Goal: Contribute content: Contribute content

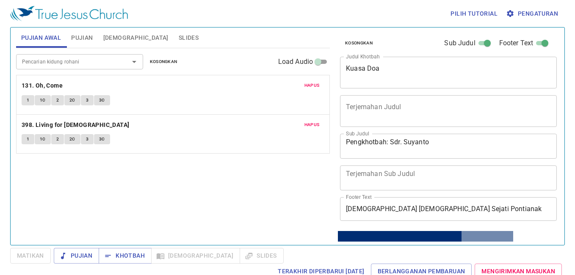
click at [161, 66] on button "Kosongkan" at bounding box center [164, 62] width 38 height 10
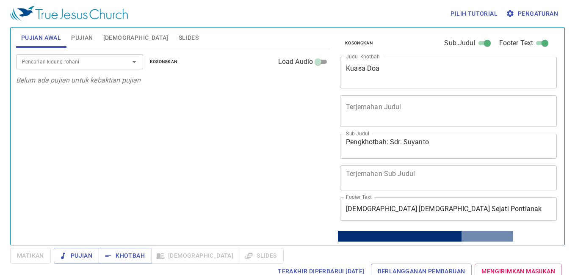
click at [92, 40] on span "Pujian" at bounding box center [82, 38] width 22 height 11
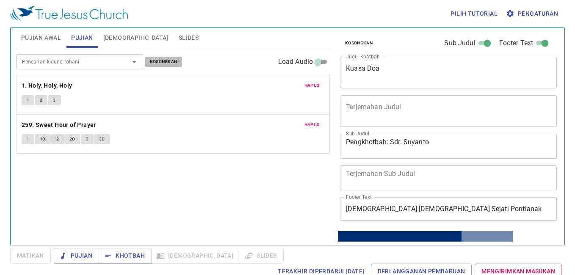
click at [162, 64] on span "Kosongkan" at bounding box center [164, 62] width 28 height 8
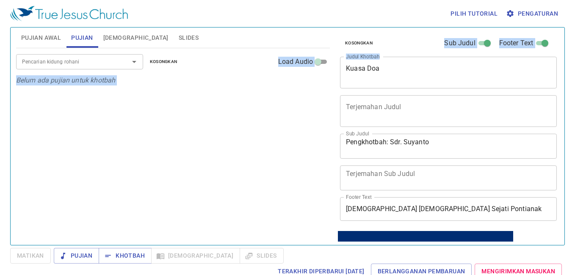
drag, startPoint x: 457, startPoint y: 84, endPoint x: 331, endPoint y: 74, distance: 126.2
click at [331, 74] on div "Pujian Awal Pujian Alkitab Slides Pencarian kidung rohani Pencarian kidung roha…" at bounding box center [288, 133] width 550 height 218
drag, startPoint x: 331, startPoint y: 74, endPoint x: 399, endPoint y: 79, distance: 67.6
click at [399, 80] on textarea "Kuasa Doa" at bounding box center [448, 72] width 205 height 16
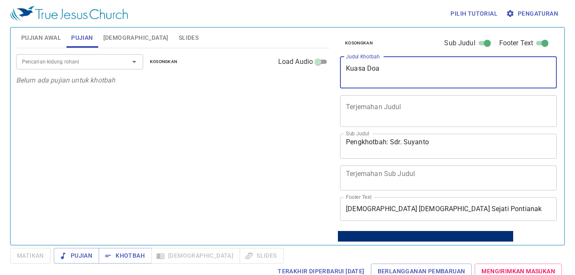
click at [397, 73] on textarea "Kuasa Doa" at bounding box center [448, 72] width 205 height 16
drag, startPoint x: 347, startPoint y: 71, endPoint x: 399, endPoint y: 77, distance: 52.0
click at [399, 77] on textarea "KuaDoasa" at bounding box center [448, 72] width 205 height 16
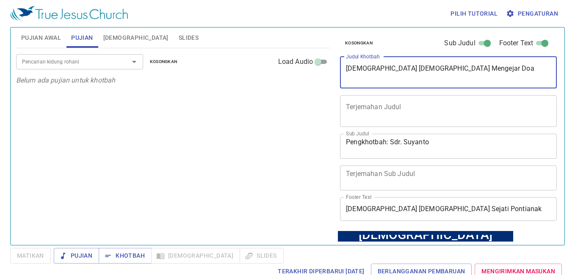
type textarea "Tuhan Yesus Mengejar Doa"
click at [179, 39] on span "Slides" at bounding box center [189, 38] width 20 height 11
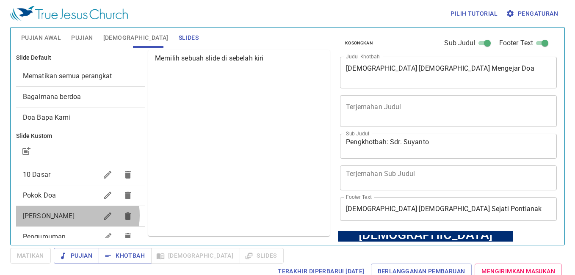
click at [66, 216] on span "[PERSON_NAME] Berdoa" at bounding box center [49, 216] width 52 height 8
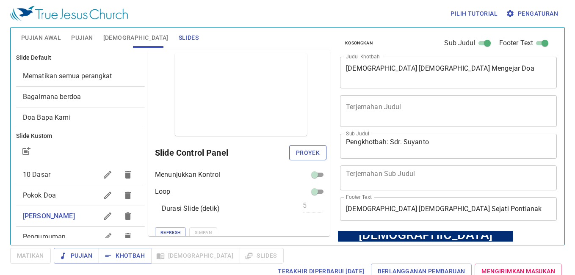
click at [298, 153] on span "Proyek" at bounding box center [308, 153] width 24 height 11
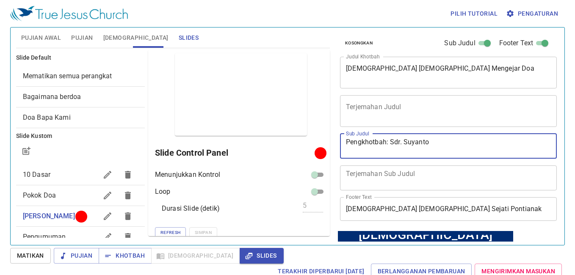
drag, startPoint x: 434, startPoint y: 145, endPoint x: 390, endPoint y: 153, distance: 44.2
click at [390, 153] on textarea "Pengkhotbah: Sdr. Suyanto" at bounding box center [448, 146] width 205 height 16
type textarea "Pengkhotbah: Pdt. Yakobus"
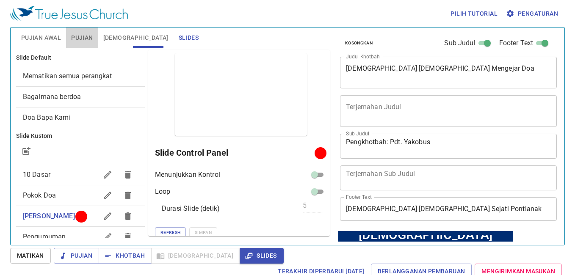
click at [89, 42] on span "Pujian" at bounding box center [82, 38] width 22 height 11
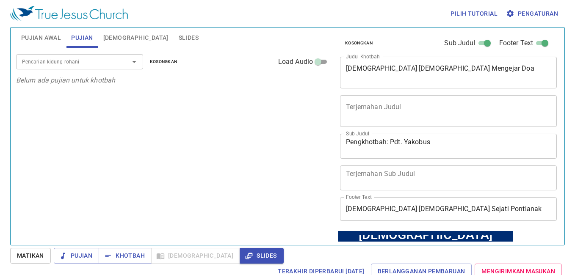
click at [90, 66] on input "Pencarian kidung rohani" at bounding box center [67, 62] width 97 height 10
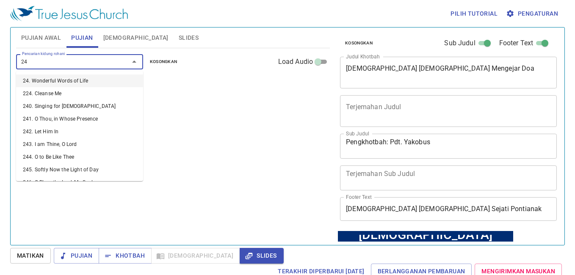
type input "246"
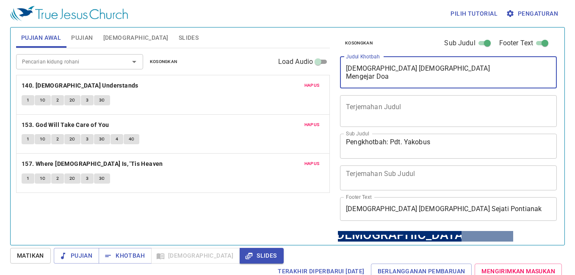
type textarea "Tuhan Yesus Mengejar Doa"
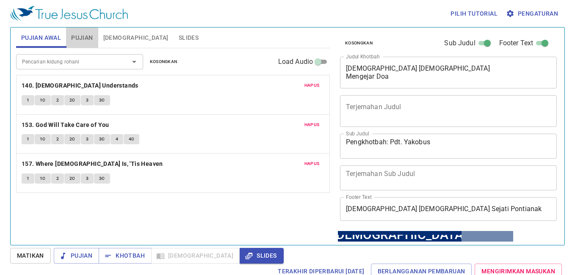
click at [75, 36] on span "Pujian" at bounding box center [82, 38] width 22 height 11
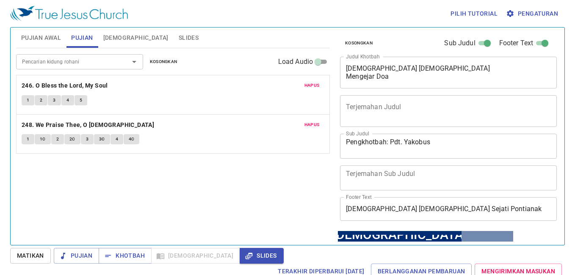
click at [47, 36] on span "Pujian Awal" at bounding box center [41, 38] width 40 height 11
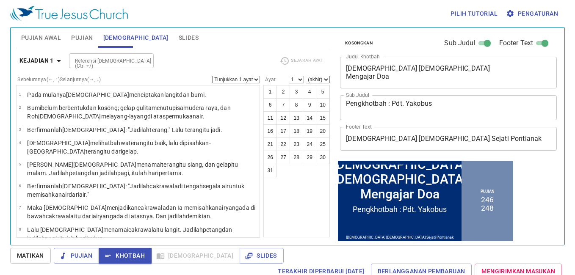
scroll to position [59, 0]
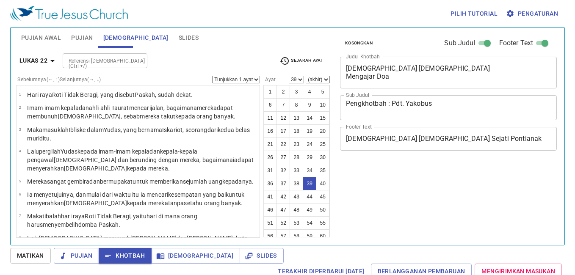
select select "39"
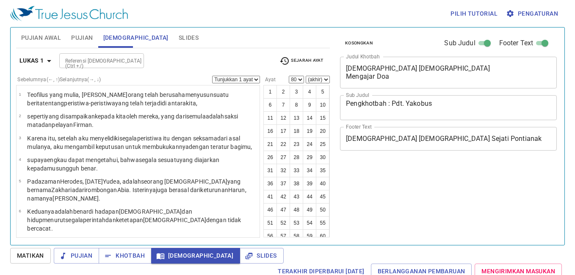
select select "80"
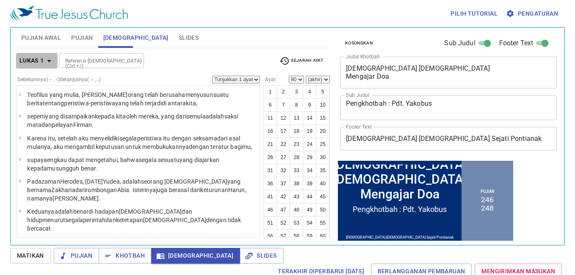
click at [47, 61] on icon "button" at bounding box center [49, 61] width 10 height 10
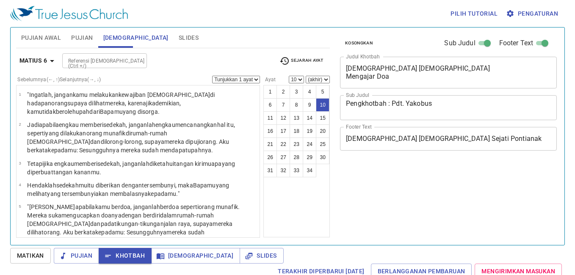
select select "10"
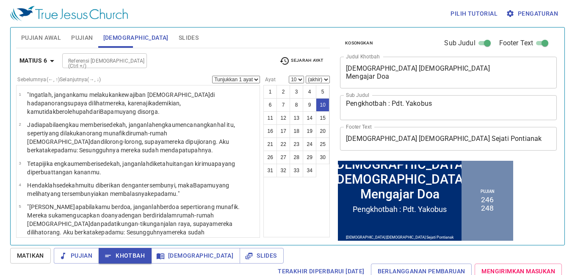
scroll to position [59, 0]
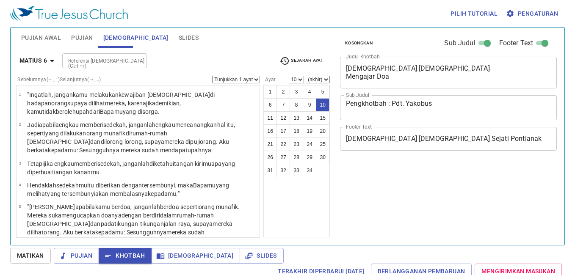
select select "10"
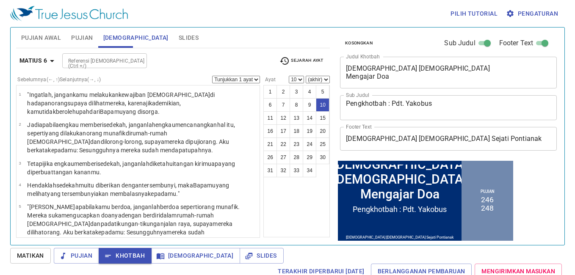
scroll to position [59, 0]
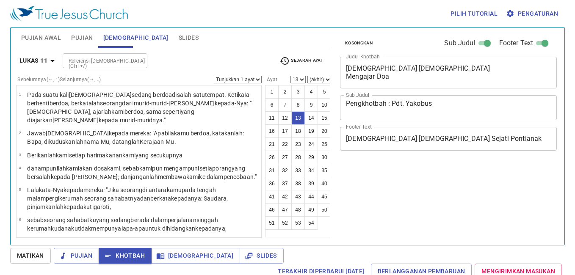
select select "13"
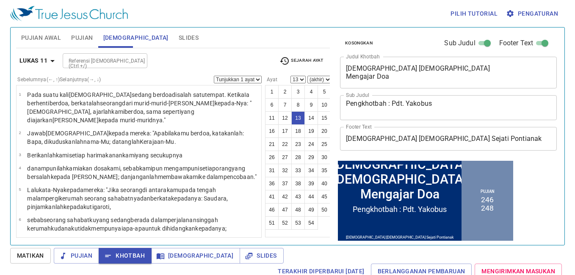
scroll to position [59, 0]
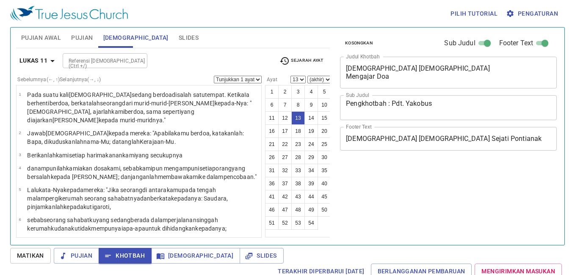
select select "13"
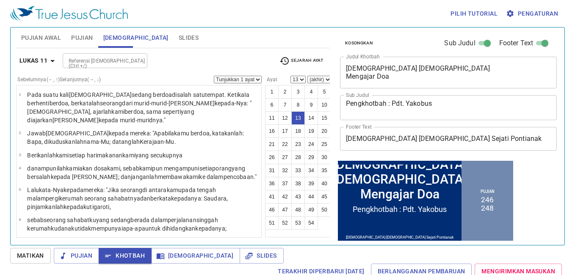
scroll to position [59, 0]
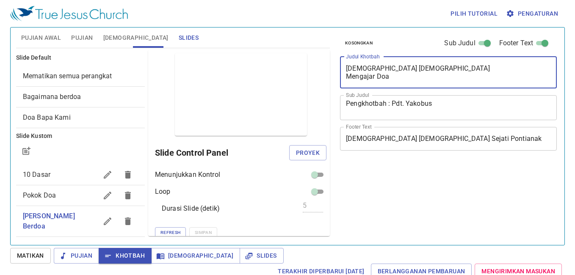
click at [418, 76] on textarea "[DEMOGRAPHIC_DATA] [DEMOGRAPHIC_DATA] Mengajar Doa" at bounding box center [448, 72] width 205 height 16
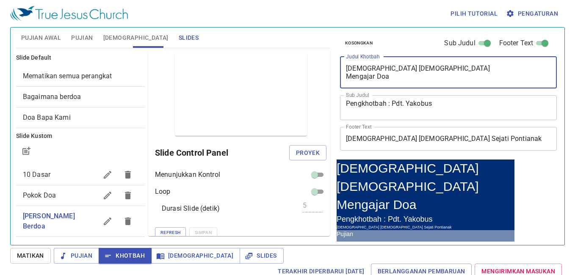
click at [344, 68] on div "[DEMOGRAPHIC_DATA] [DEMOGRAPHIC_DATA] Mengajar Doa x Judul Khotbah" at bounding box center [448, 73] width 217 height 32
click at [53, 40] on span "Pujian Awal" at bounding box center [41, 38] width 40 height 11
